Goal: Information Seeking & Learning: Find specific fact

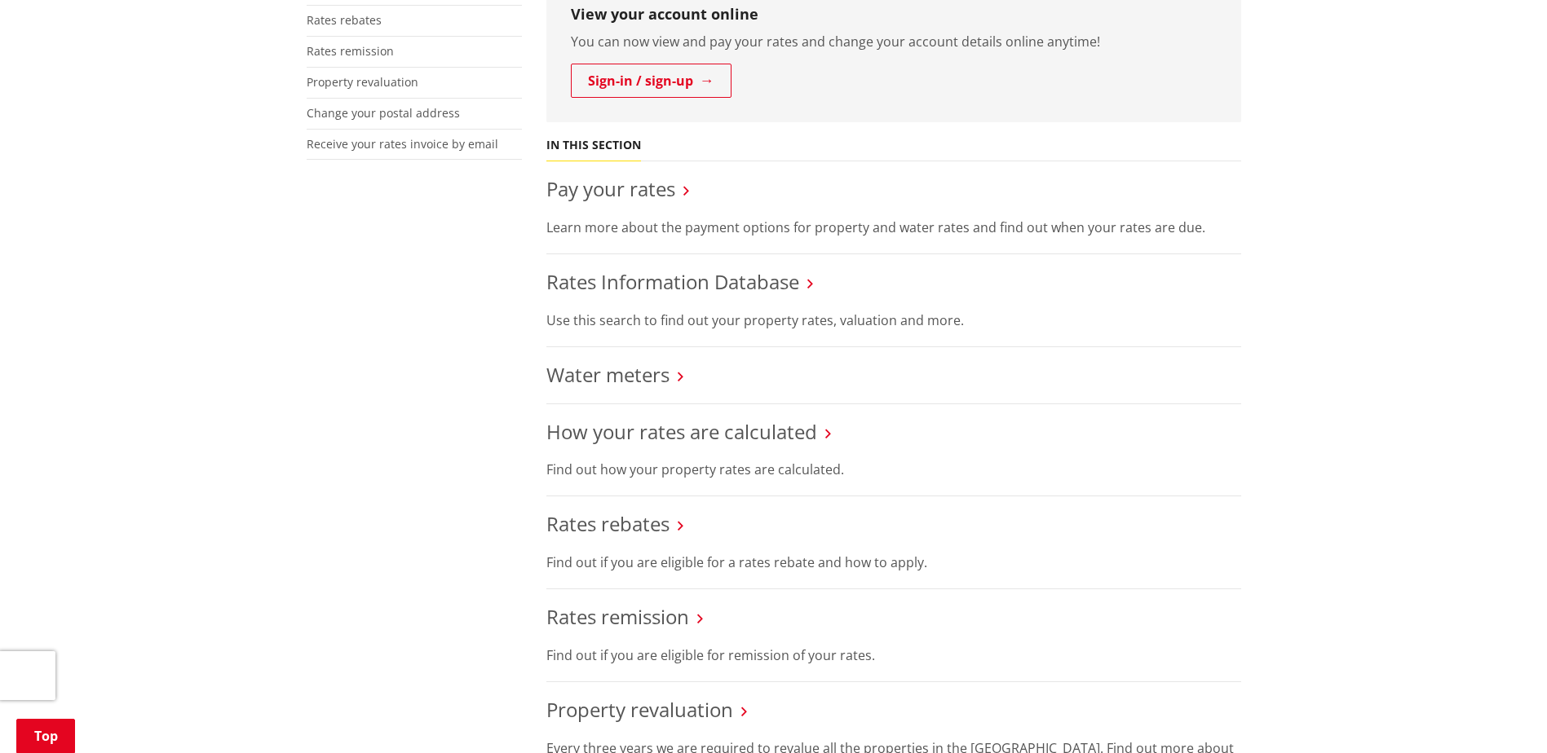
scroll to position [489, 0]
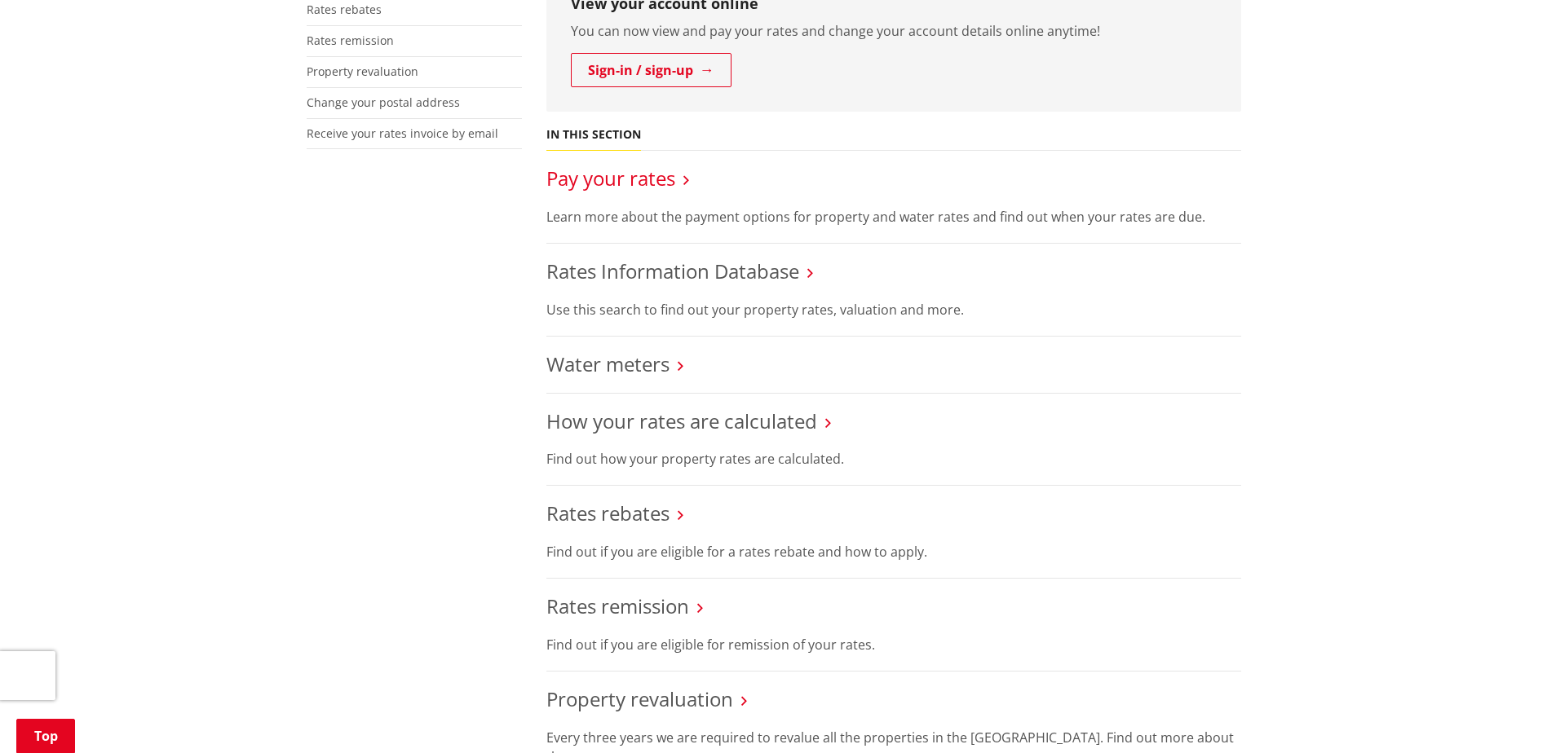
click at [640, 166] on link "Pay your rates" at bounding box center [610, 178] width 129 height 27
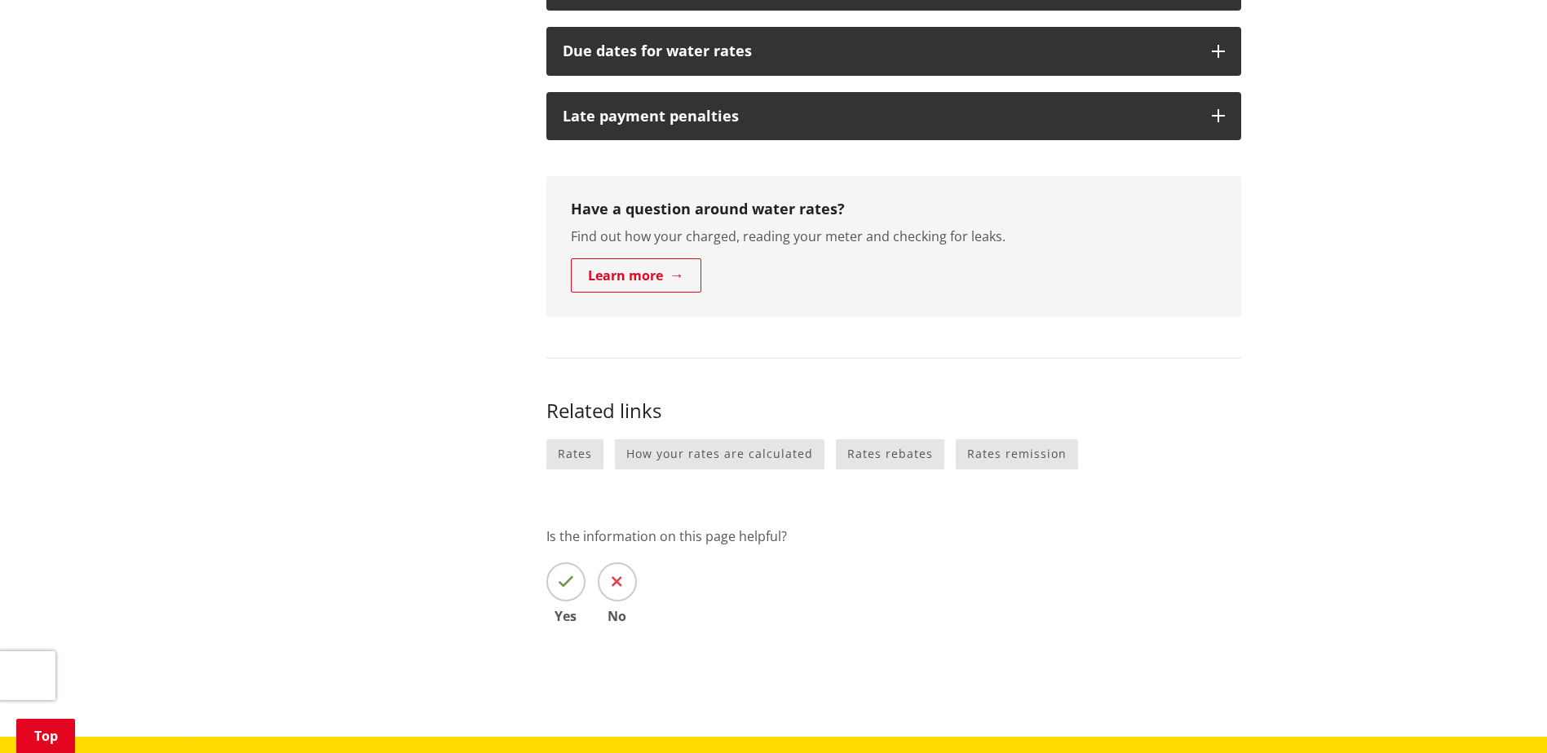
scroll to position [979, 0]
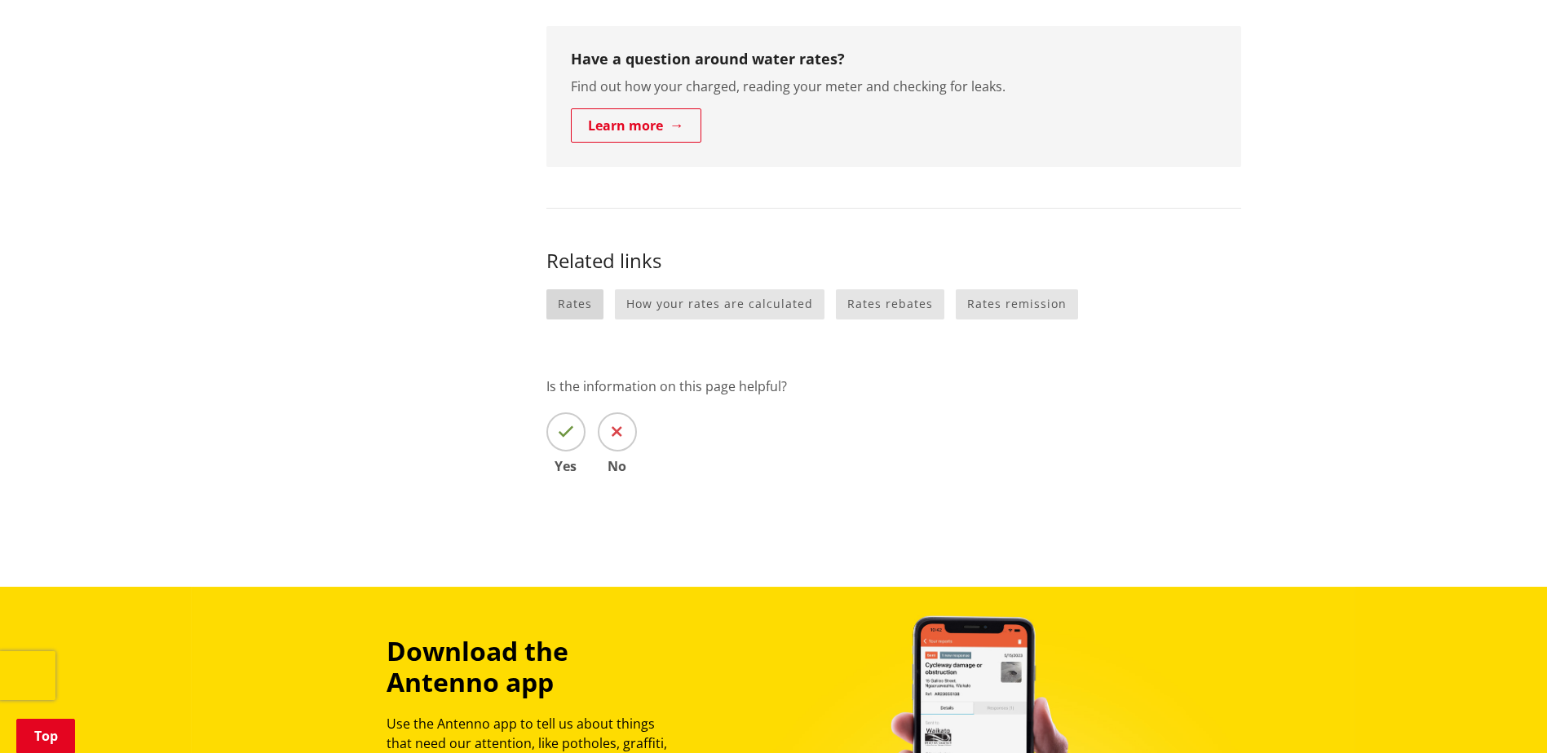
click at [585, 310] on link "Rates" at bounding box center [574, 304] width 57 height 30
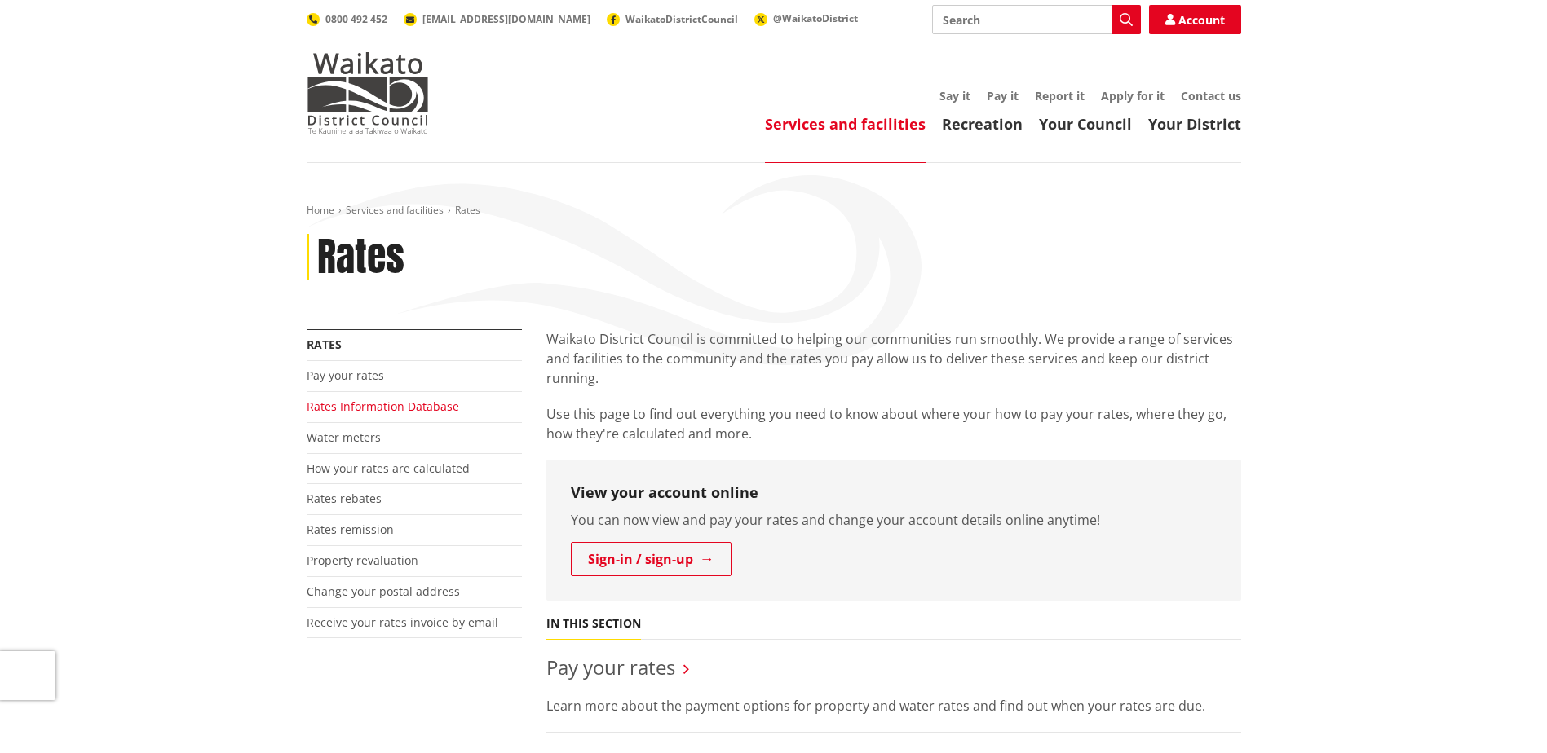
click at [369, 407] on link "Rates Information Database" at bounding box center [383, 406] width 152 height 15
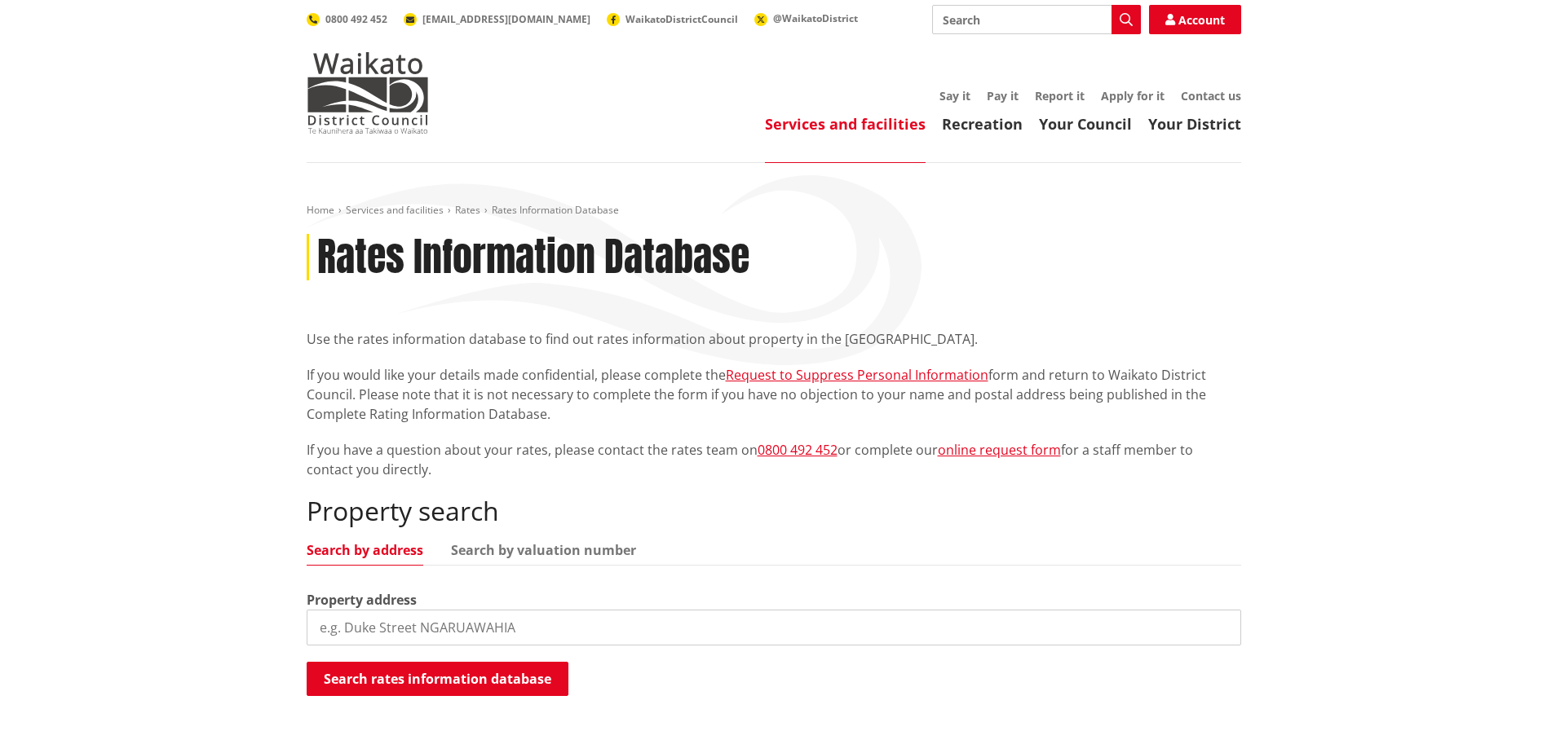
click at [432, 616] on input "search" at bounding box center [774, 628] width 934 height 36
paste input "[STREET_ADDRESS]"
type input "[STREET_ADDRESS]"
click at [438, 680] on button "Search rates information database" at bounding box center [438, 679] width 262 height 34
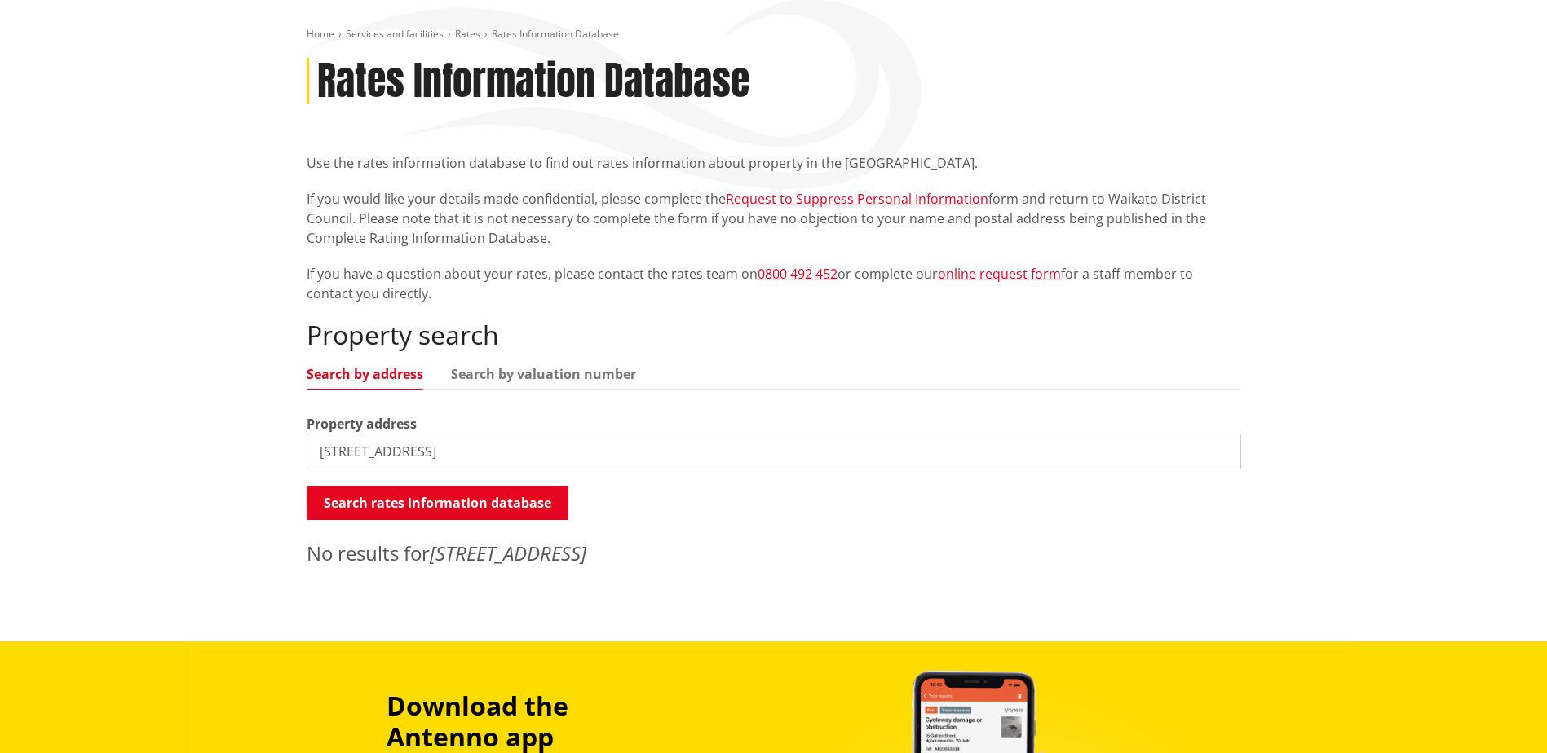
scroll to position [82, 0]
